Goal: Task Accomplishment & Management: Manage account settings

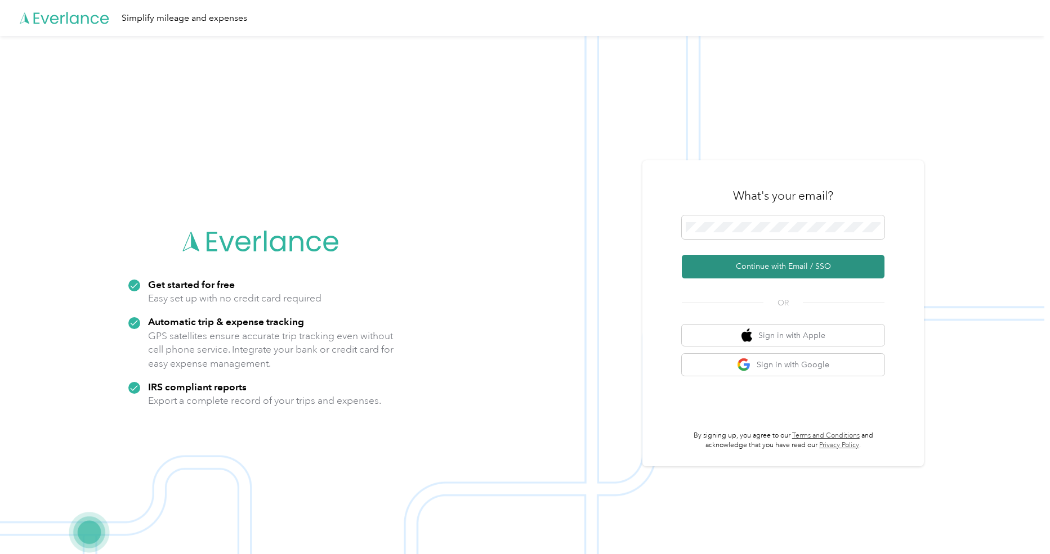
click at [733, 273] on button "Continue with Email / SSO" at bounding box center [783, 267] width 203 height 24
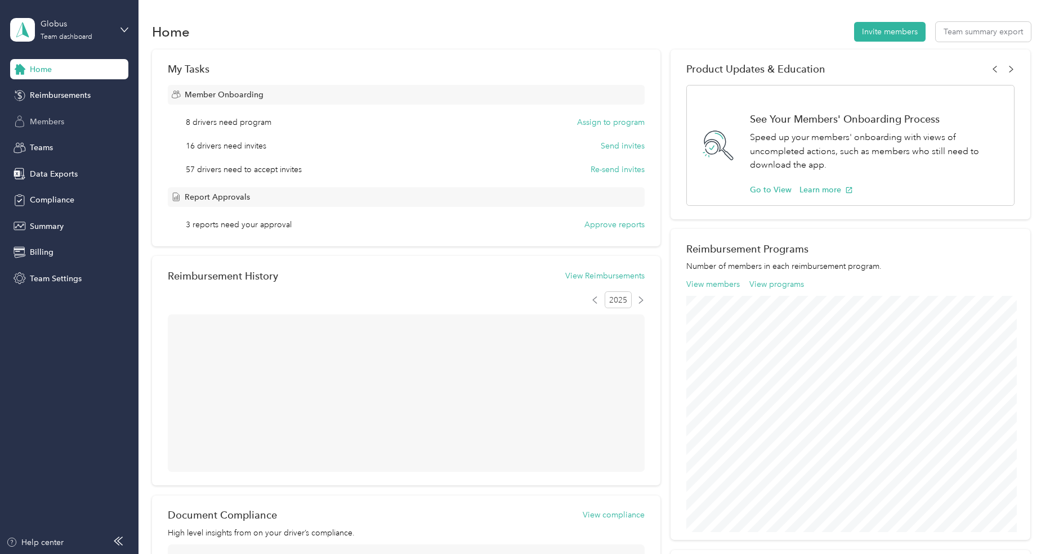
click at [54, 124] on span "Members" at bounding box center [47, 122] width 34 height 12
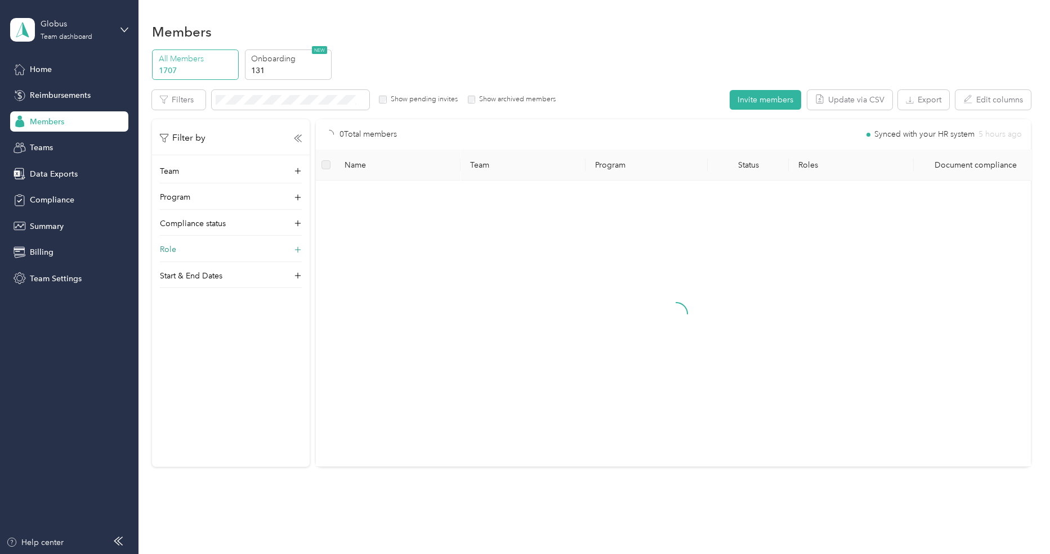
click at [177, 248] on div "Role" at bounding box center [231, 253] width 142 height 18
click at [188, 335] on label "Super Admin" at bounding box center [189, 338] width 43 height 10
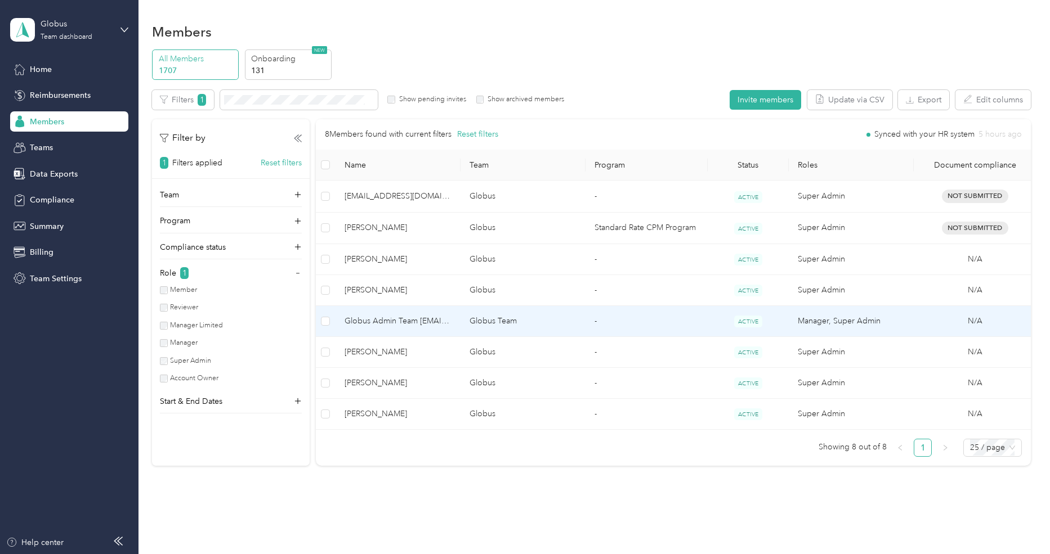
click at [414, 320] on span "Globus Admin Team [EMAIL_ADDRESS][DOMAIN_NAME]" at bounding box center [397, 321] width 107 height 12
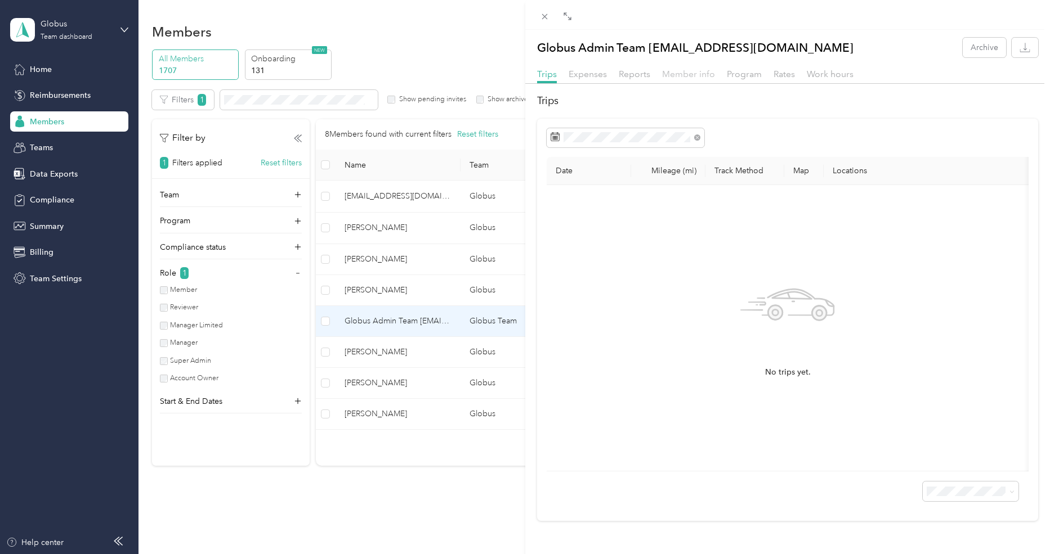
click at [666, 77] on span "Member info" at bounding box center [688, 74] width 53 height 11
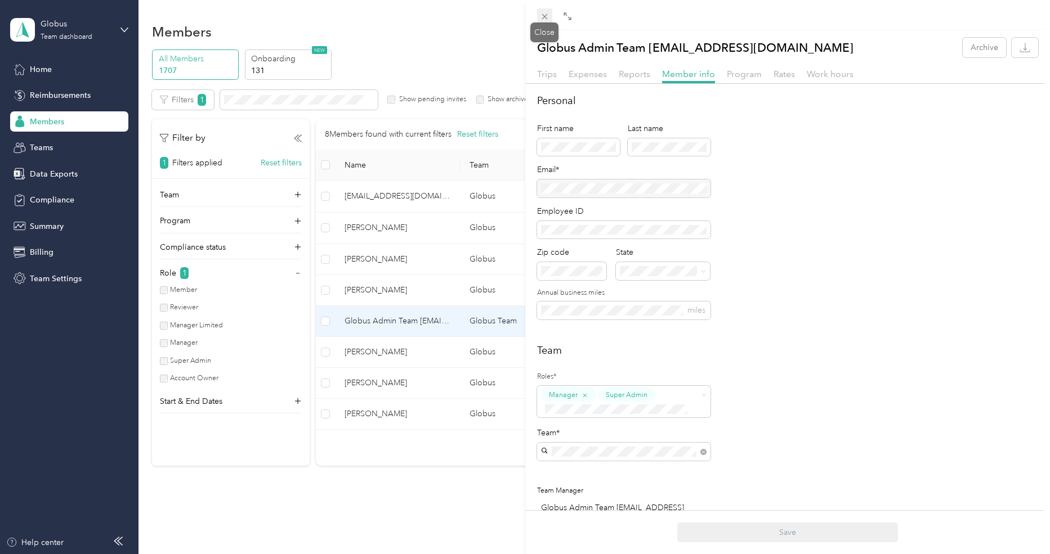
click at [546, 20] on icon at bounding box center [545, 17] width 10 height 10
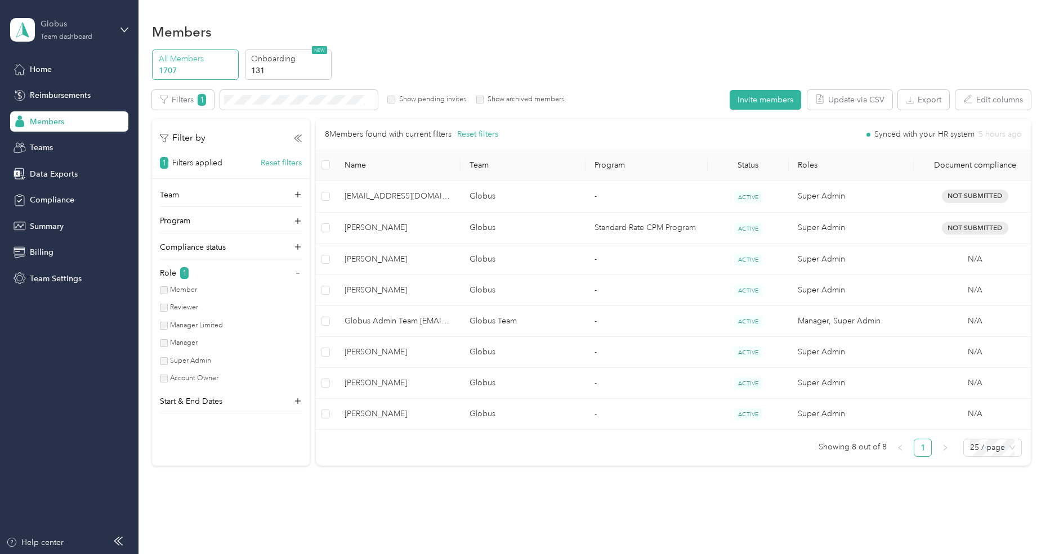
click at [55, 34] on div "Team dashboard" at bounding box center [67, 37] width 52 height 7
click at [51, 140] on div "Log out" at bounding box center [41, 142] width 43 height 12
